Goal: Task Accomplishment & Management: Manage account settings

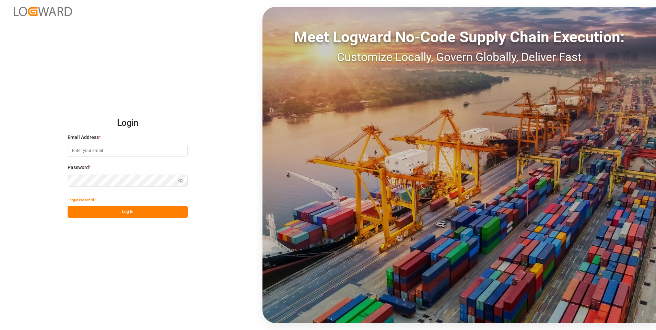
type input "[PERSON_NAME][EMAIL_ADDRESS][PERSON_NAME][DOMAIN_NAME]"
click at [134, 212] on button "Log In" at bounding box center [128, 212] width 120 height 12
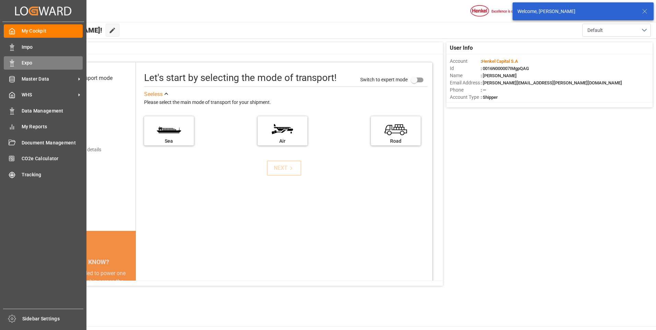
click at [10, 60] on icon at bounding box center [12, 63] width 7 height 7
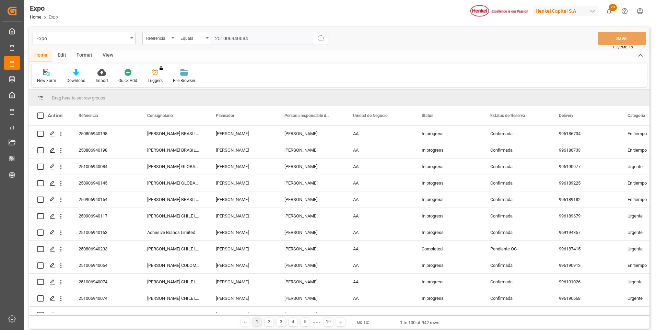
type input "251006940084"
click at [321, 42] on icon "search button" at bounding box center [321, 38] width 8 height 8
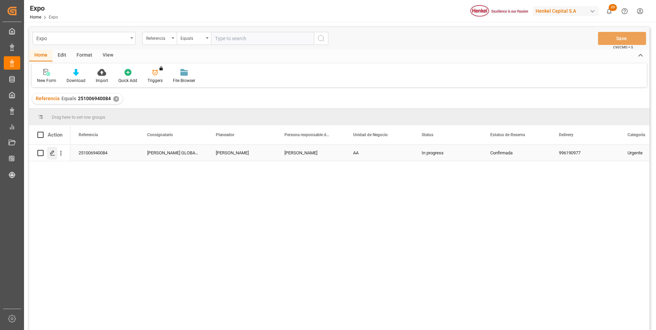
click at [51, 151] on div "Press SPACE to select this row." at bounding box center [52, 153] width 10 height 13
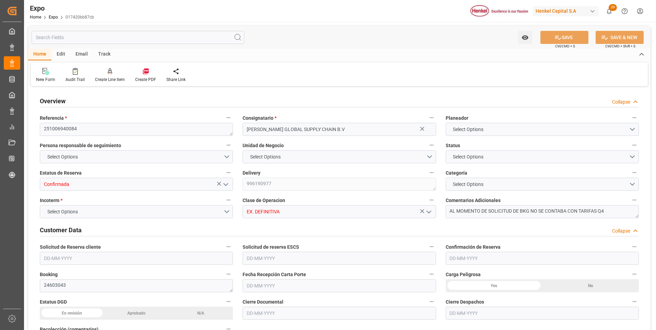
type input "7800"
type input "8311.29"
type input "10"
type input "9261451"
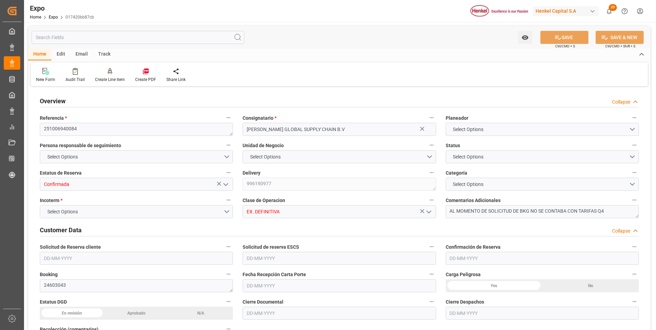
type input "MXVER"
type input "DEHAM"
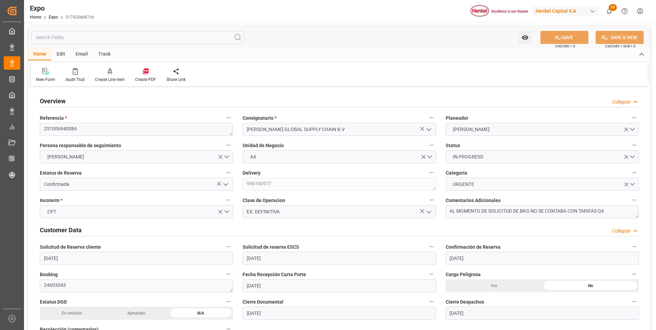
type input "[DATE]"
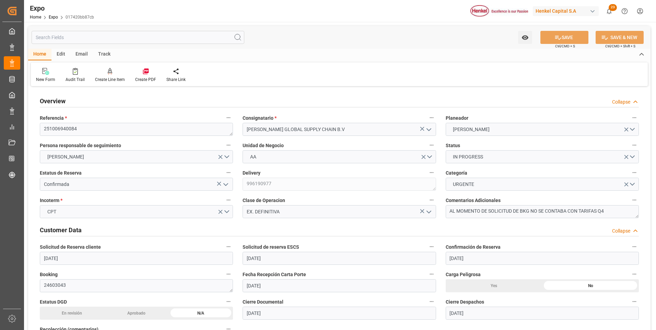
type input "[DATE]"
type input "[DATE] 00:00"
type input "[DATE]"
type input "[DATE] 11:26"
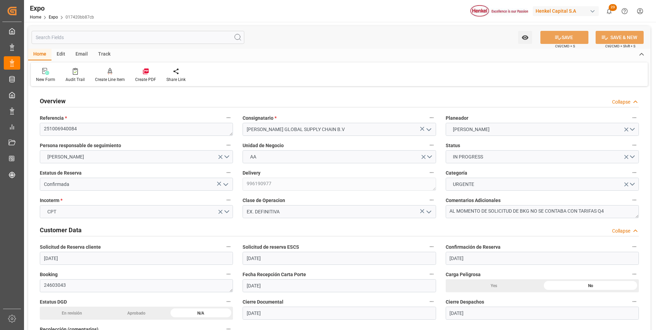
type input "[DATE]"
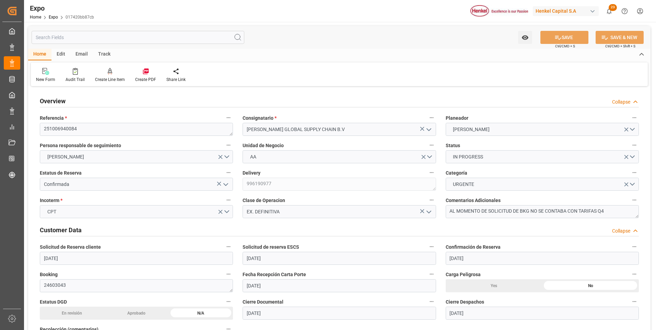
type input "[DATE] 17:00"
type input "[DATE] 00:00"
type input "[DATE] 15:30"
type input "[DATE] 15:00"
type input "[DATE] 00:00"
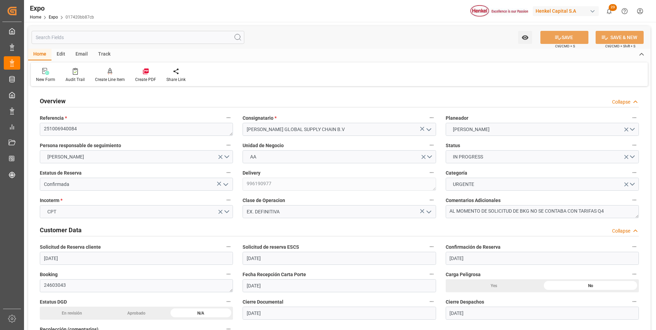
type input "[DATE] 20:41"
type input "[DATE] 07:33"
type input "[DATE] 18:00"
type input "[DATE] 15:49"
type input "[DATE] 15:00"
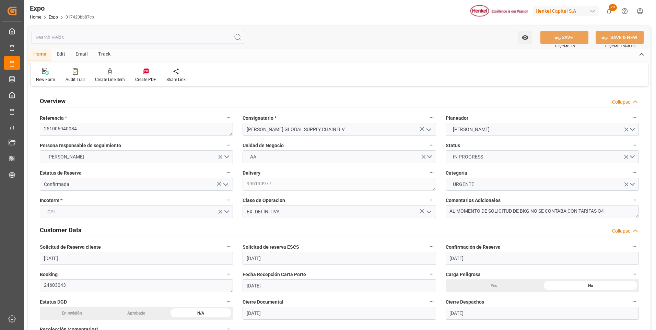
type input "[DATE] 16:31"
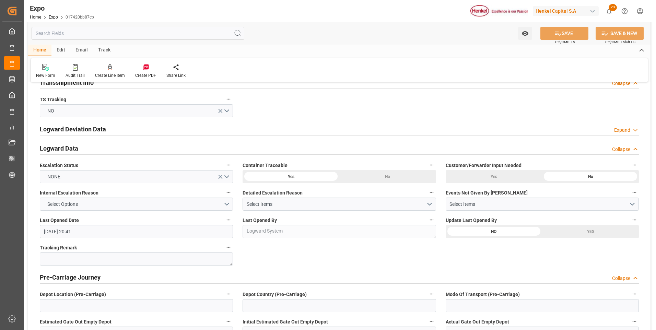
scroll to position [1133, 0]
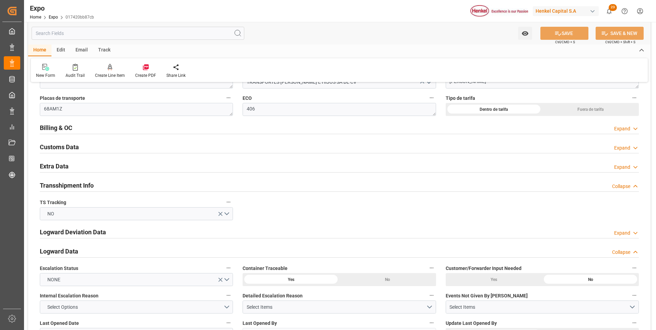
click at [626, 129] on div "Expand" at bounding box center [622, 128] width 16 height 7
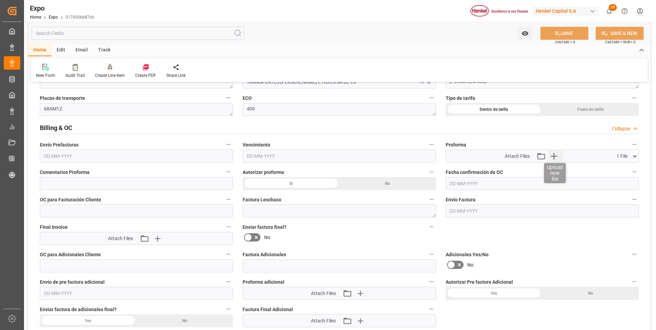
click at [553, 157] on icon "button" at bounding box center [553, 156] width 11 height 11
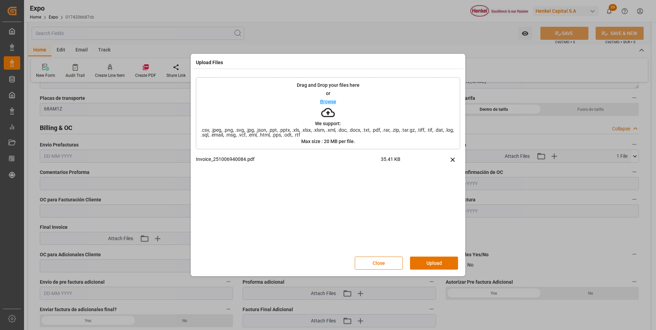
click at [459, 262] on div "Close Upload" at bounding box center [410, 263] width 111 height 13
click at [442, 262] on button "Upload" at bounding box center [434, 263] width 48 height 13
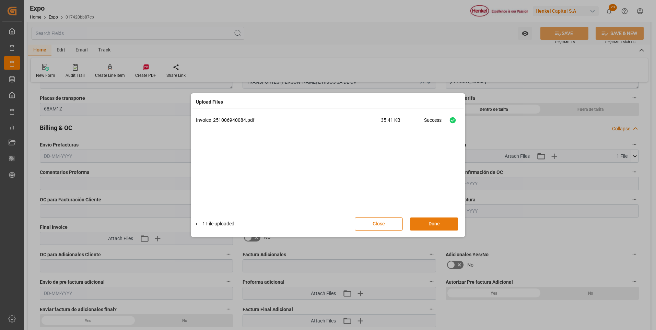
click at [426, 223] on button "Done" at bounding box center [434, 224] width 48 height 13
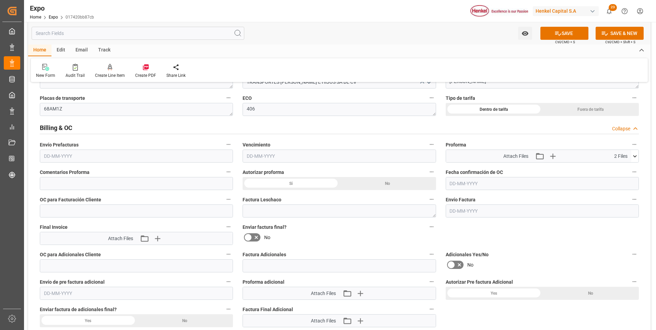
click at [55, 154] on input "text" at bounding box center [136, 156] width 193 height 13
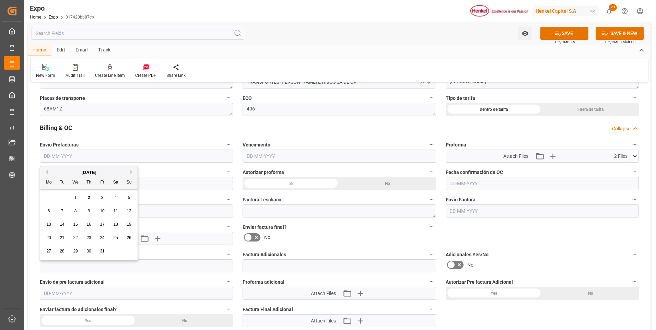
click at [88, 196] on span "2" at bounding box center [89, 197] width 2 height 5
type input "[DATE]"
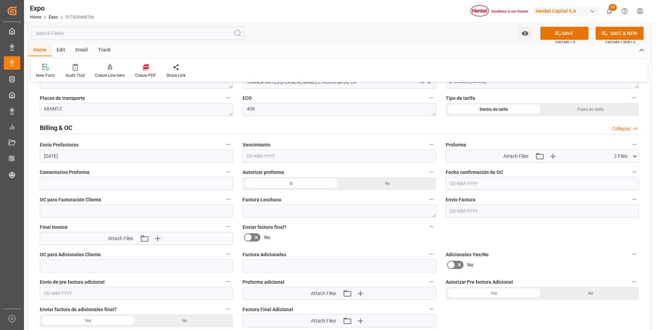
click at [273, 155] on input "text" at bounding box center [339, 156] width 193 height 13
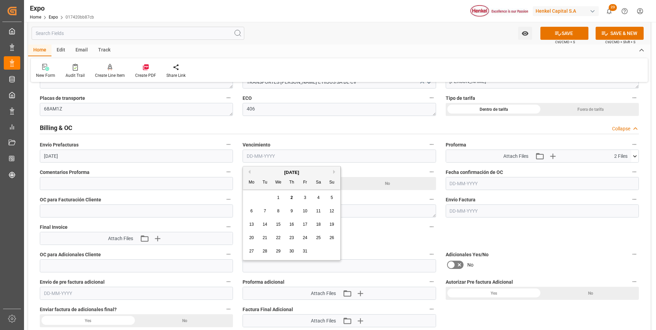
click at [262, 212] on div "7" at bounding box center [265, 211] width 9 height 8
type input "[DATE]"
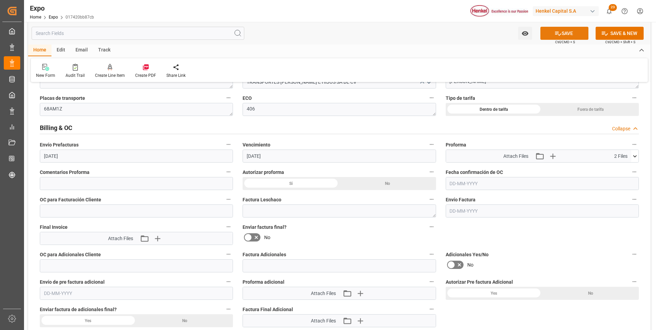
click at [548, 35] on button "SAVE" at bounding box center [565, 33] width 48 height 13
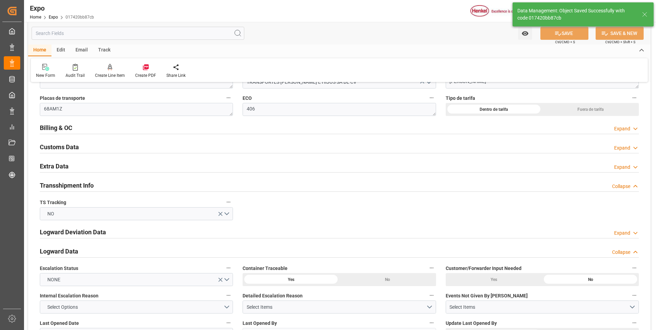
type textarea "[PERSON_NAME]"
type input "[DATE] 21:18"
